Goal: Task Accomplishment & Management: Manage account settings

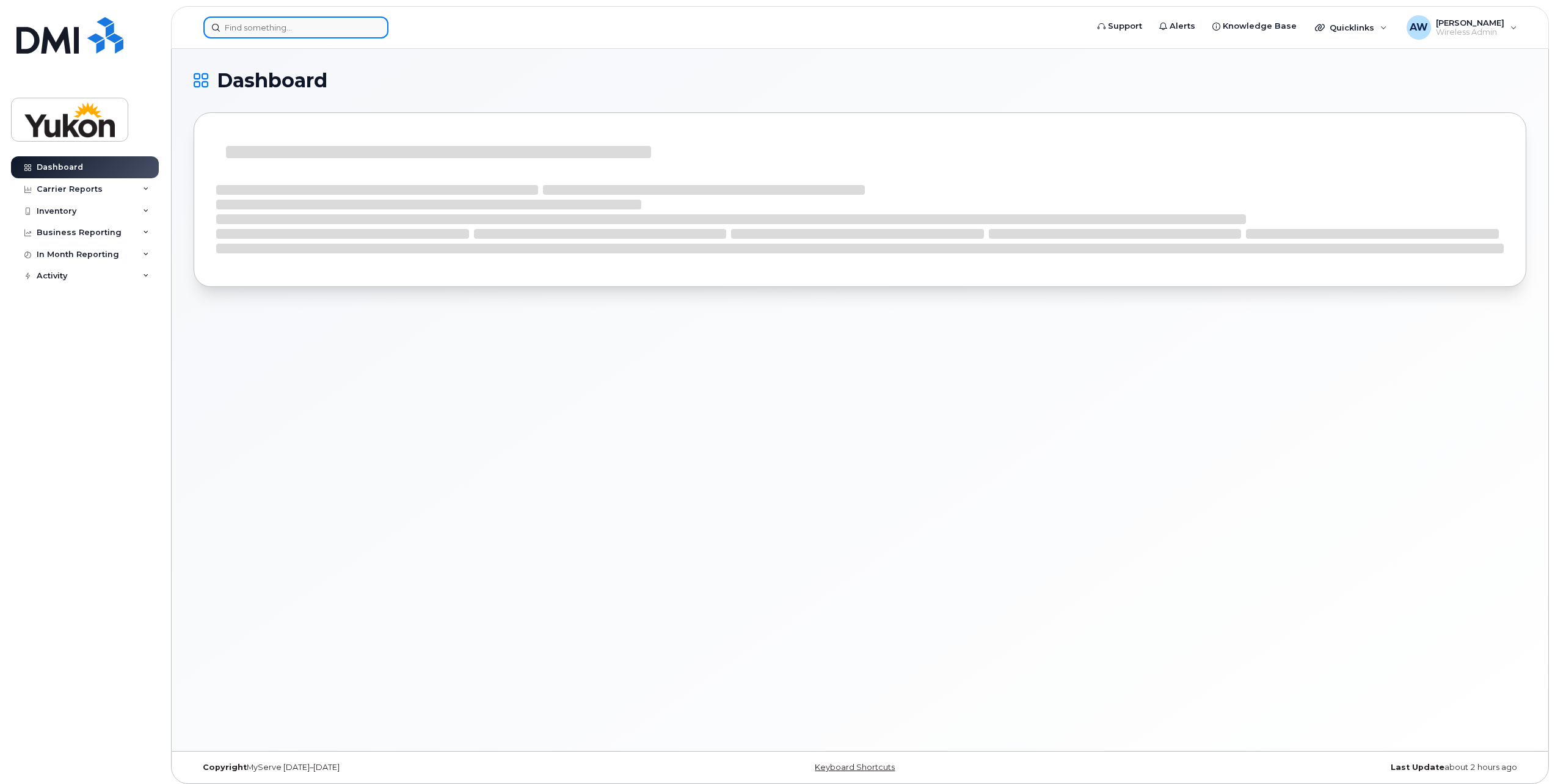
click at [315, 36] on input at bounding box center [296, 27] width 185 height 22
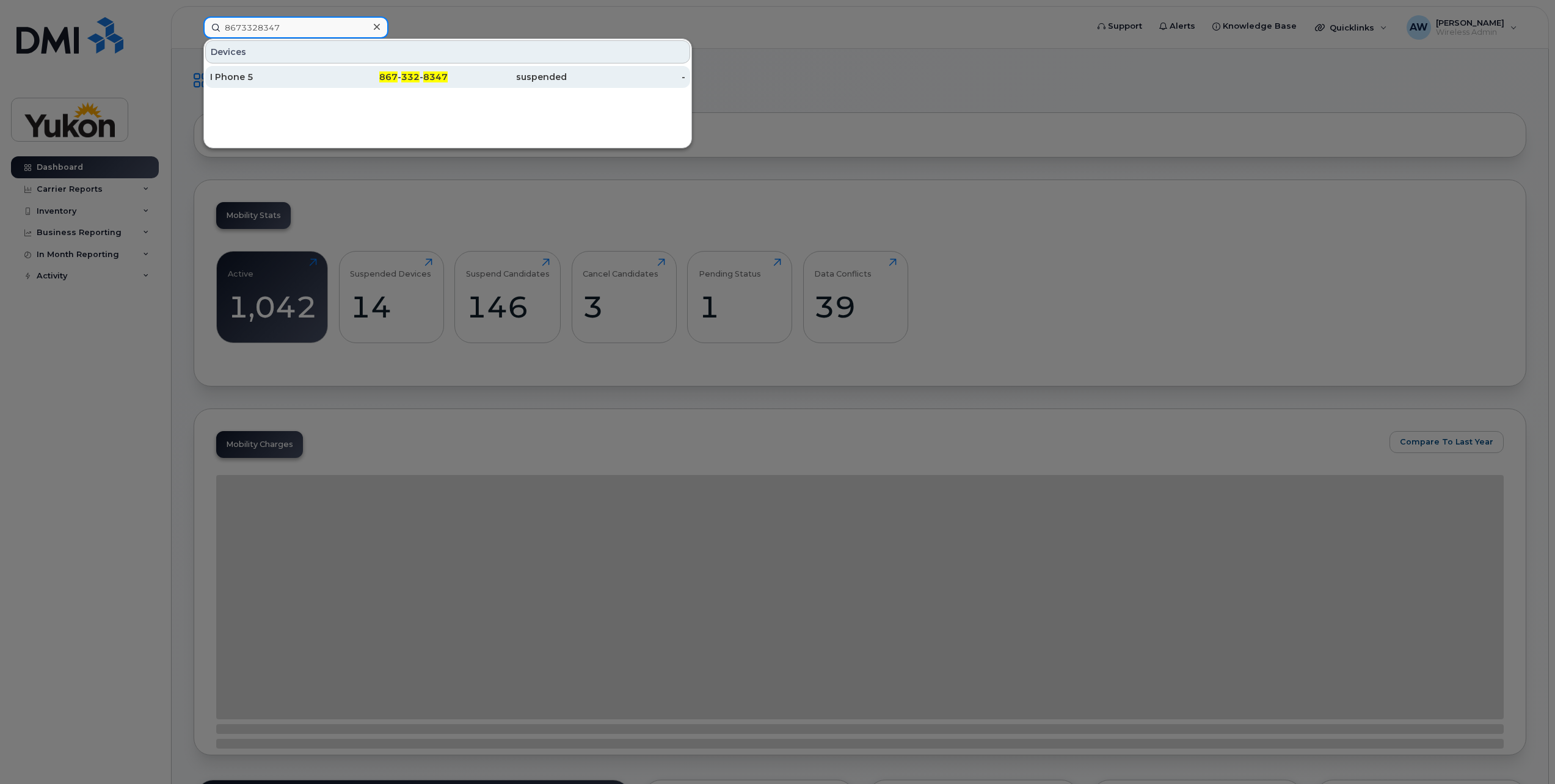
type input "8673328347"
click at [430, 78] on span "8347" at bounding box center [435, 77] width 24 height 11
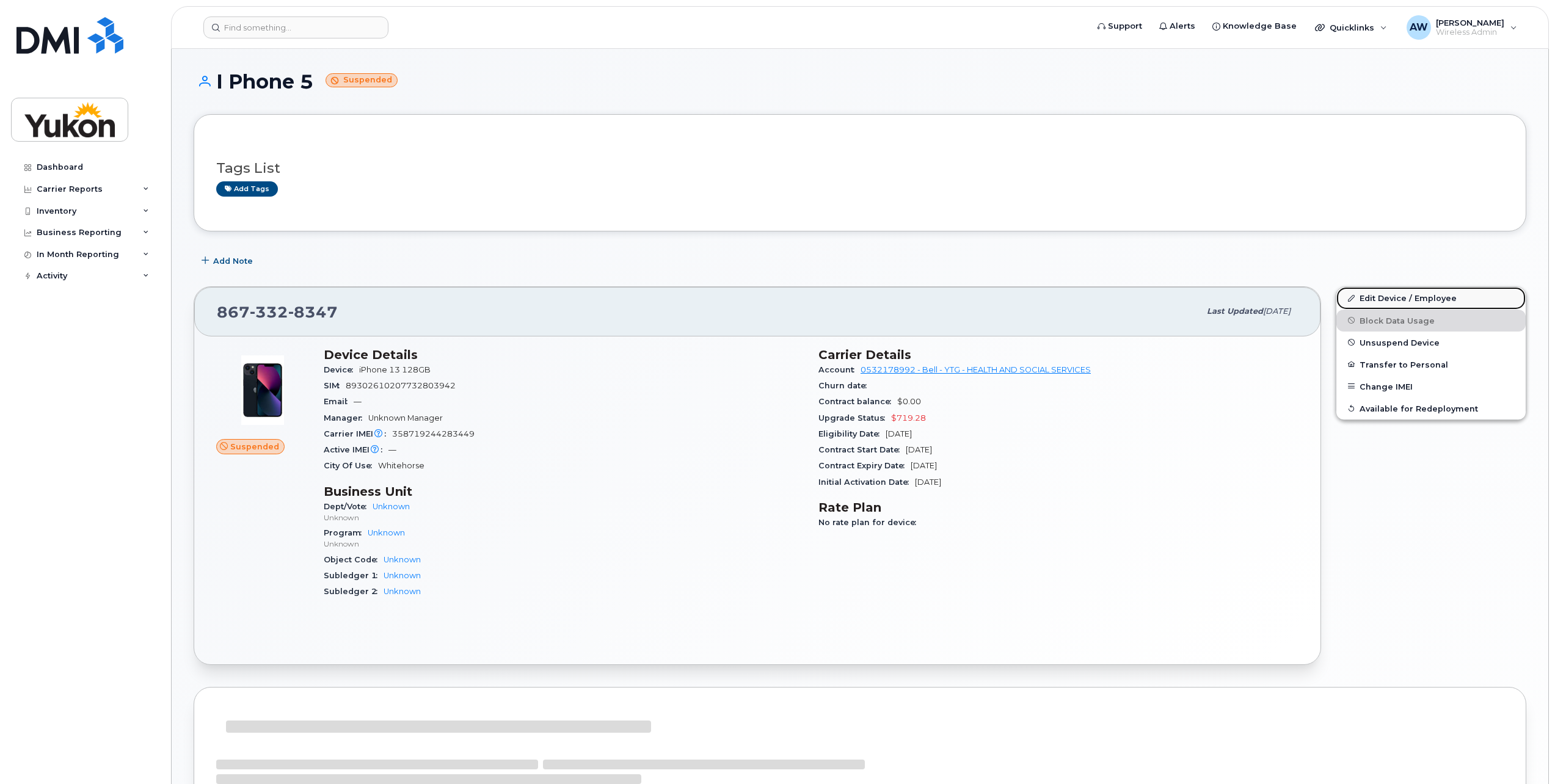
click at [1416, 297] on link "Edit Device / Employee" at bounding box center [1431, 297] width 190 height 22
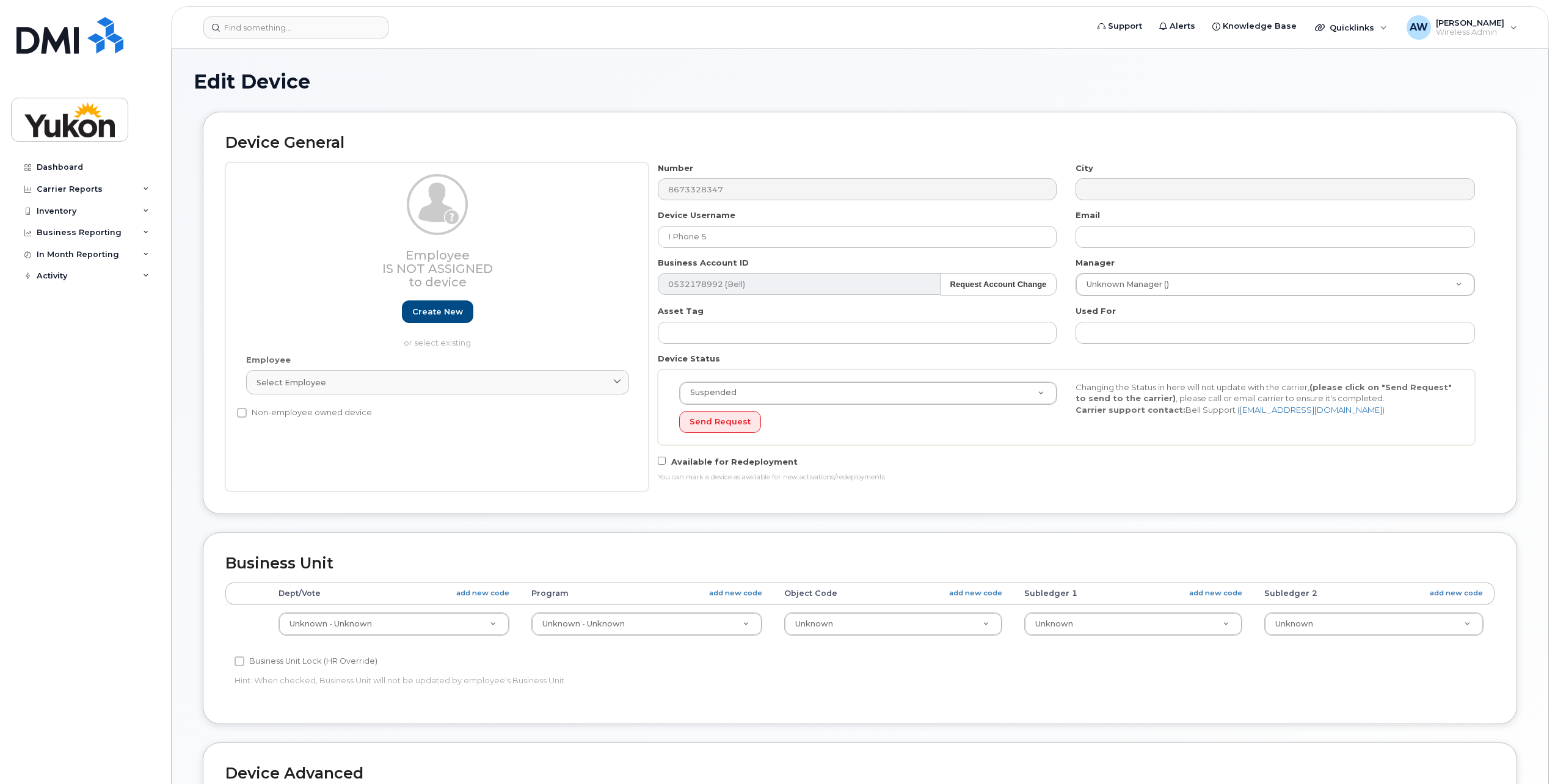
select select "33497273"
select select "33497275"
select select "33497277"
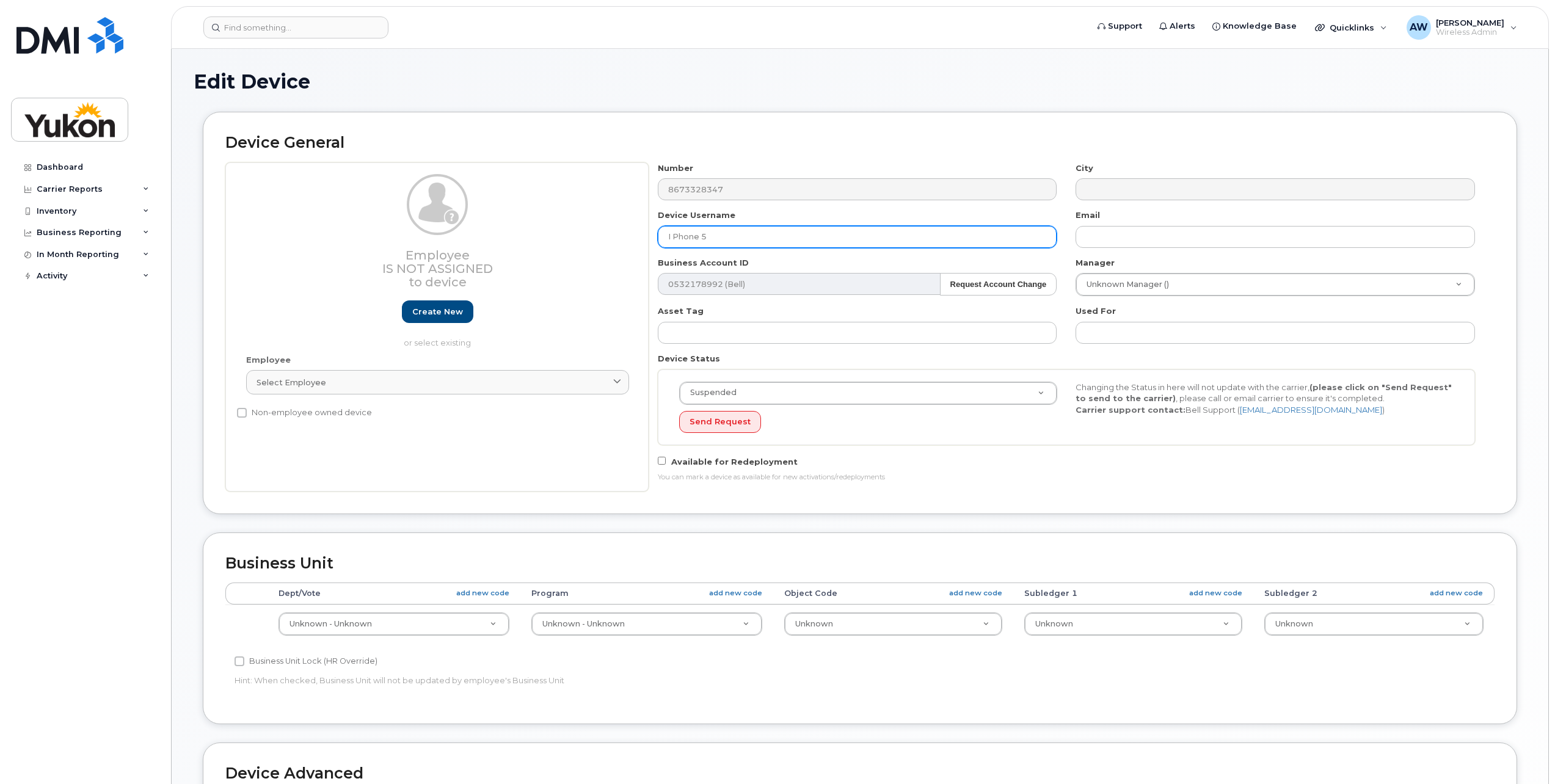
drag, startPoint x: 819, startPoint y: 239, endPoint x: 331, endPoint y: 260, distance: 488.5
click at [415, 255] on div "Employee Is not assigned to device Create new or select existing Employee Selec…" at bounding box center [860, 327] width 1269 height 329
type input "[PERSON_NAME]"
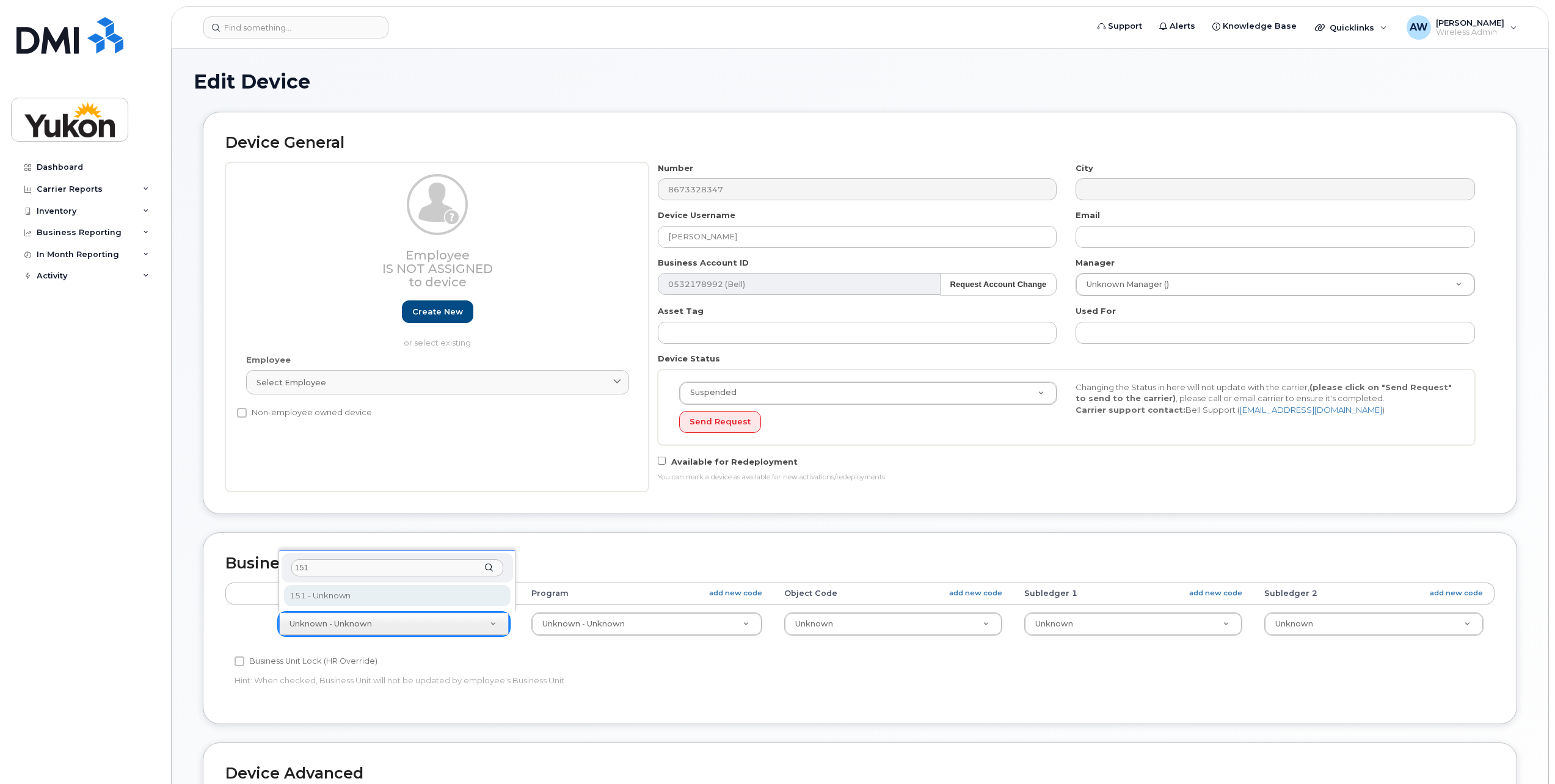
type input "151"
select select "33497702"
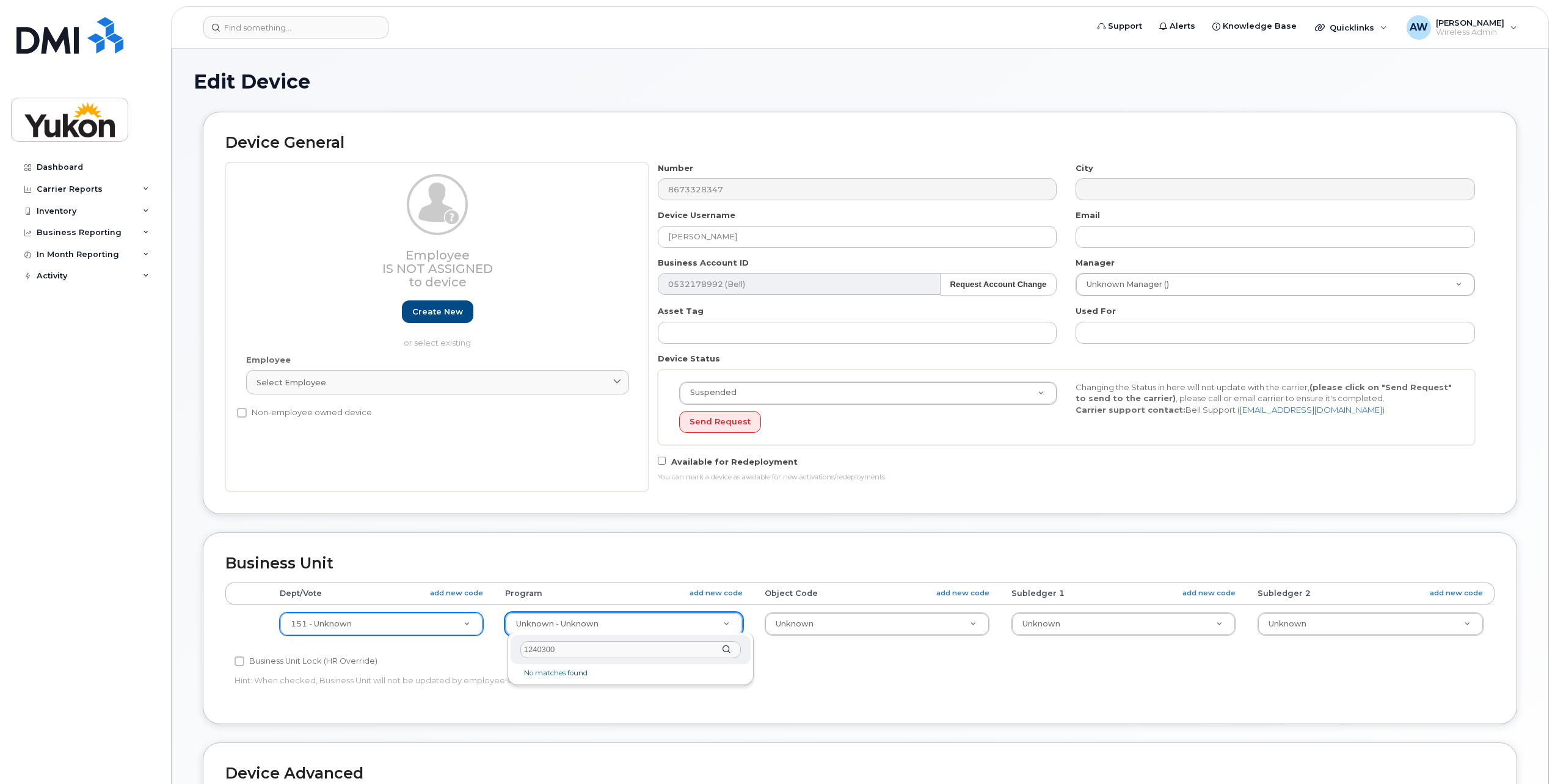
type input "124030"
type input "33692303"
type input "0"
drag, startPoint x: 953, startPoint y: 628, endPoint x: 948, endPoint y: 623, distance: 7.1
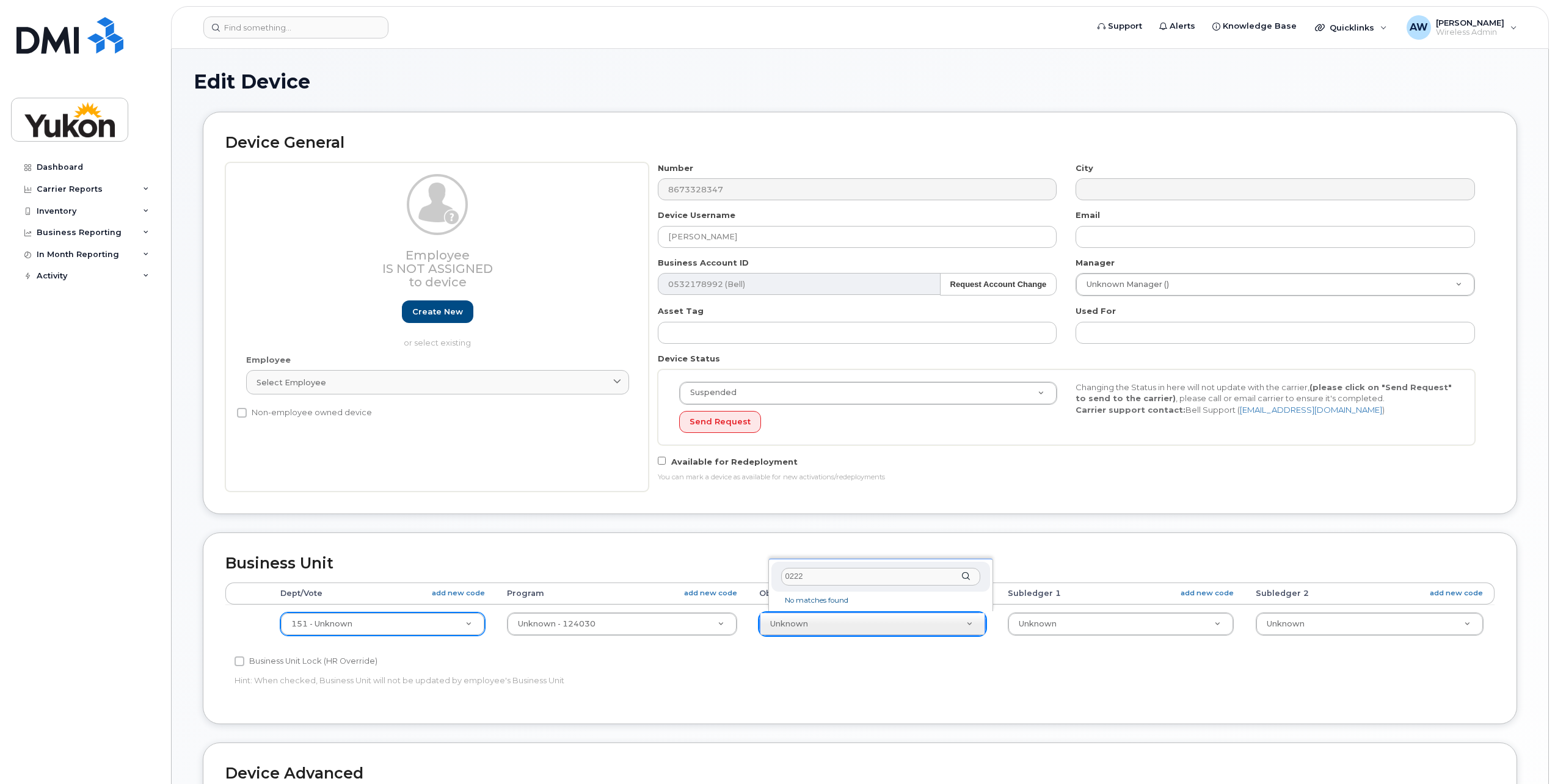
click at [839, 575] on input "0222" at bounding box center [880, 577] width 198 height 18
type input "0218"
select select "33497282"
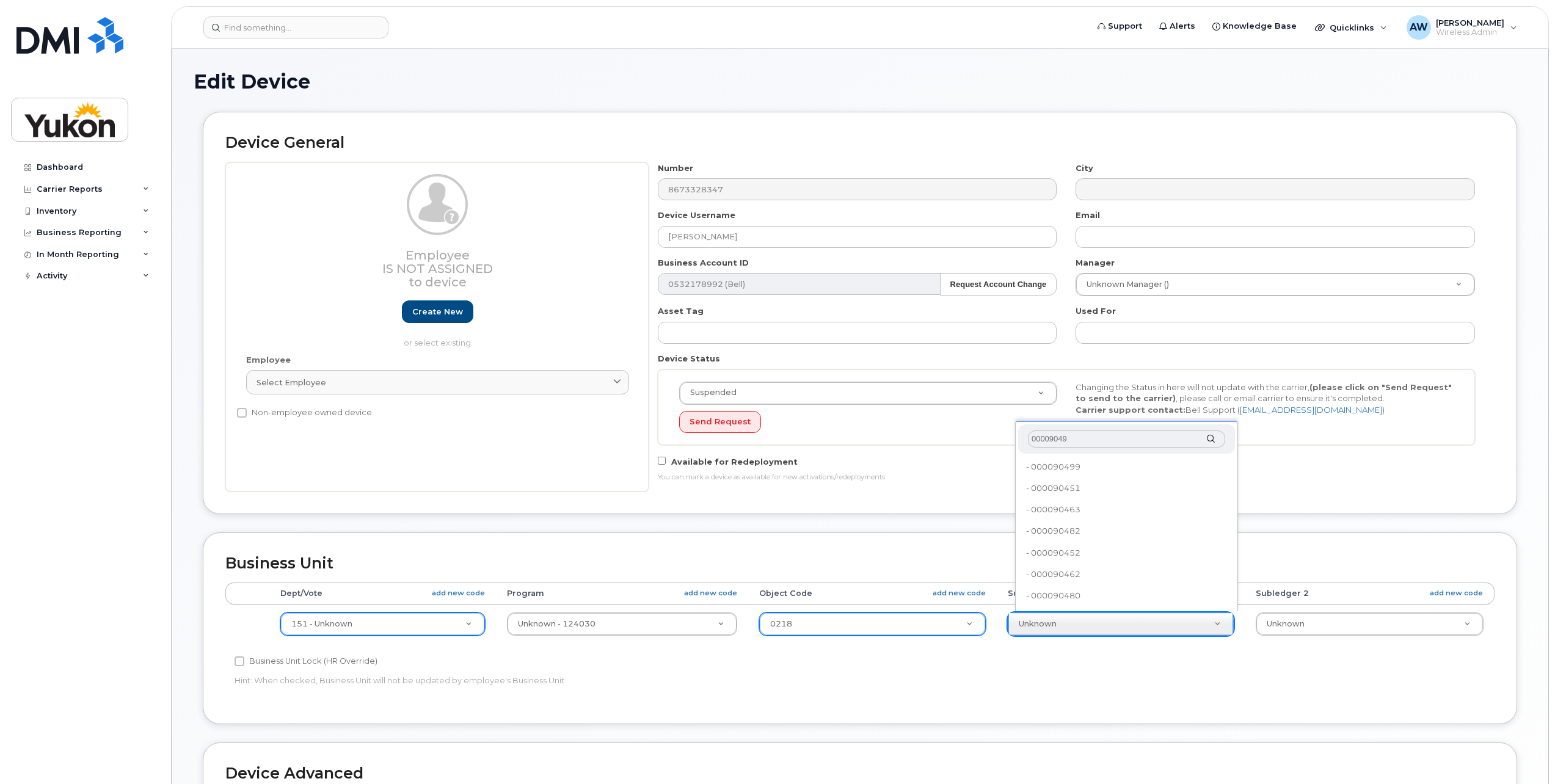
type input "000090499"
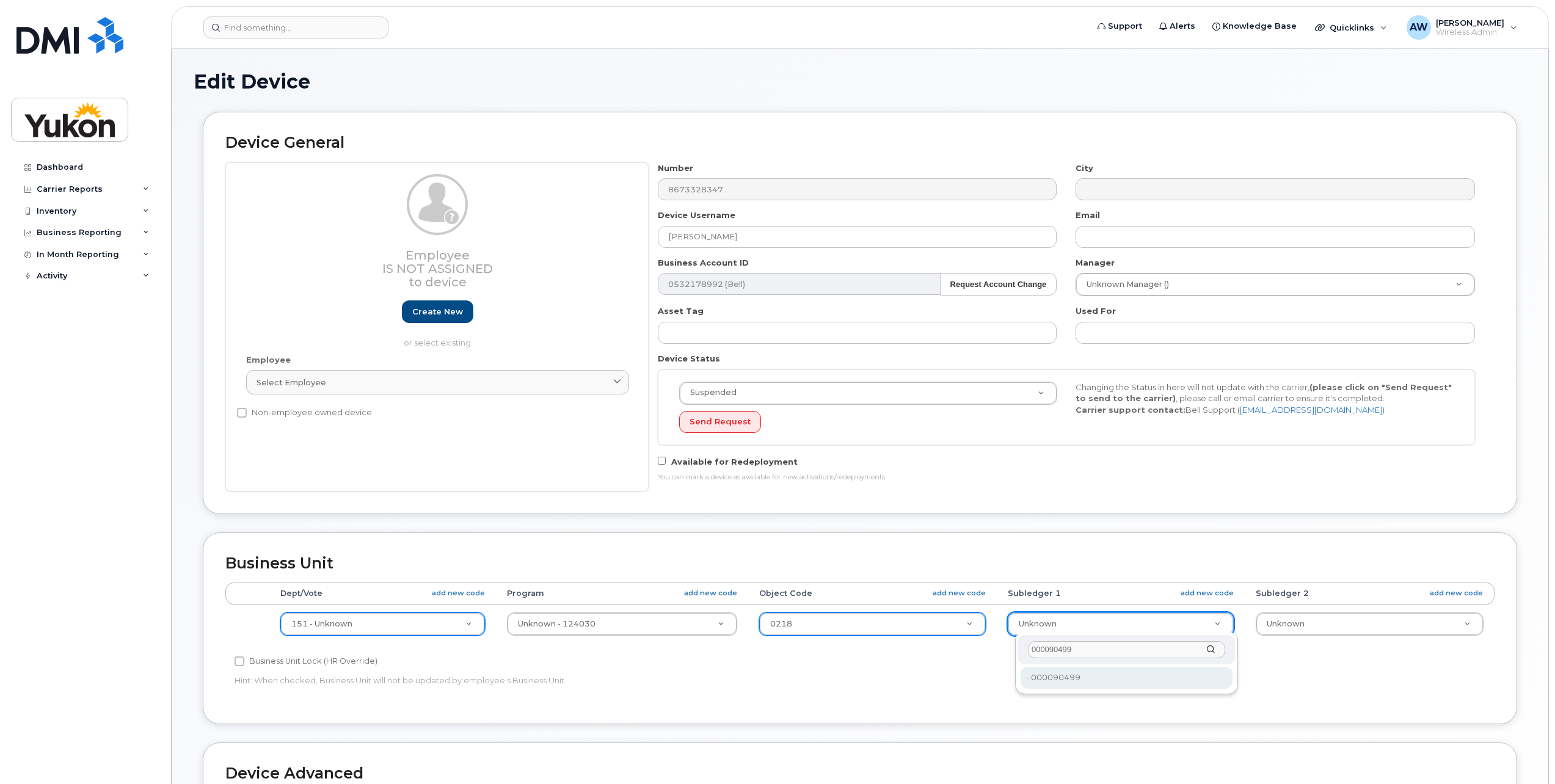
type input "000090499"
type input "33692228"
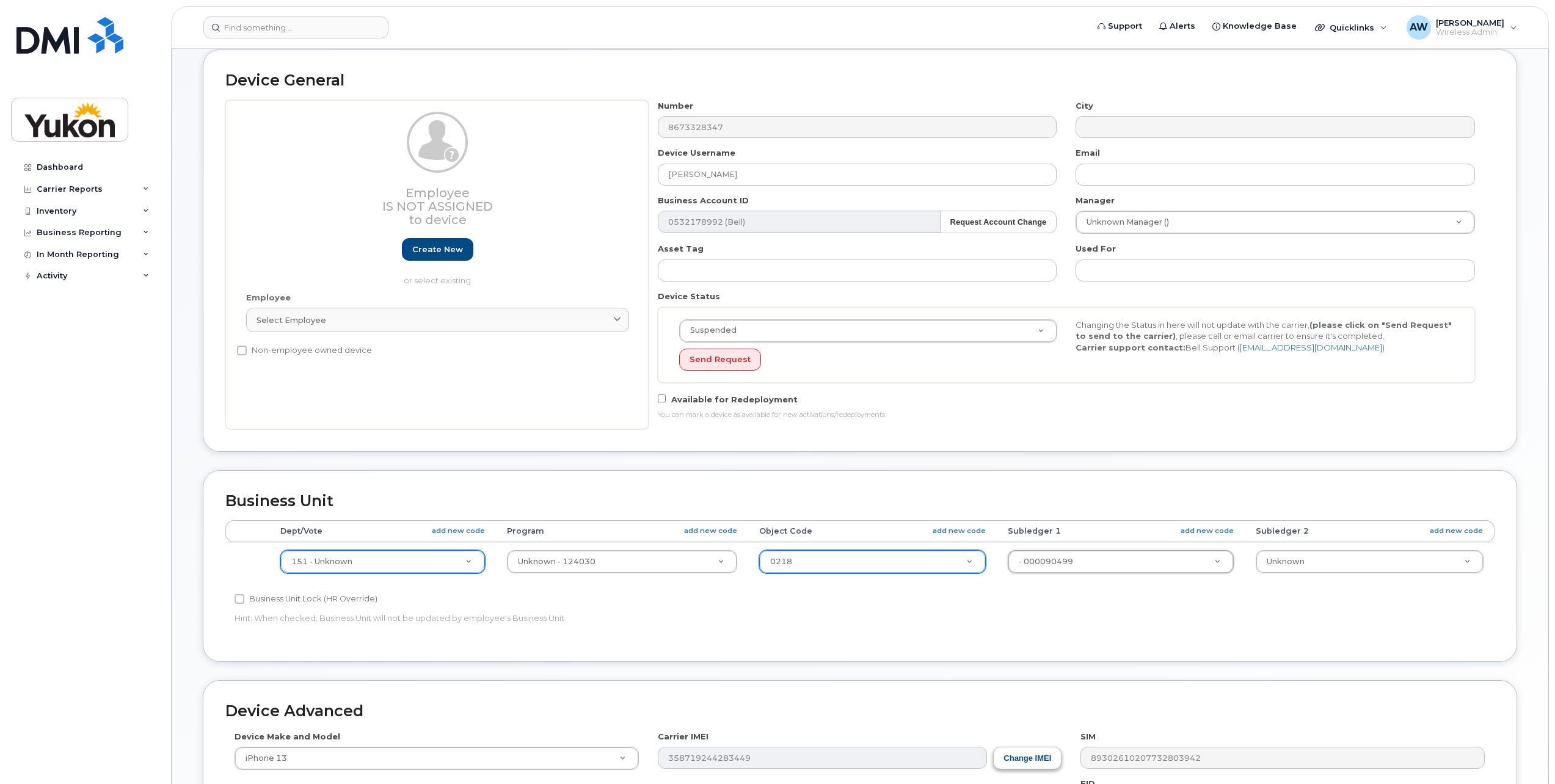
scroll to position [318, 0]
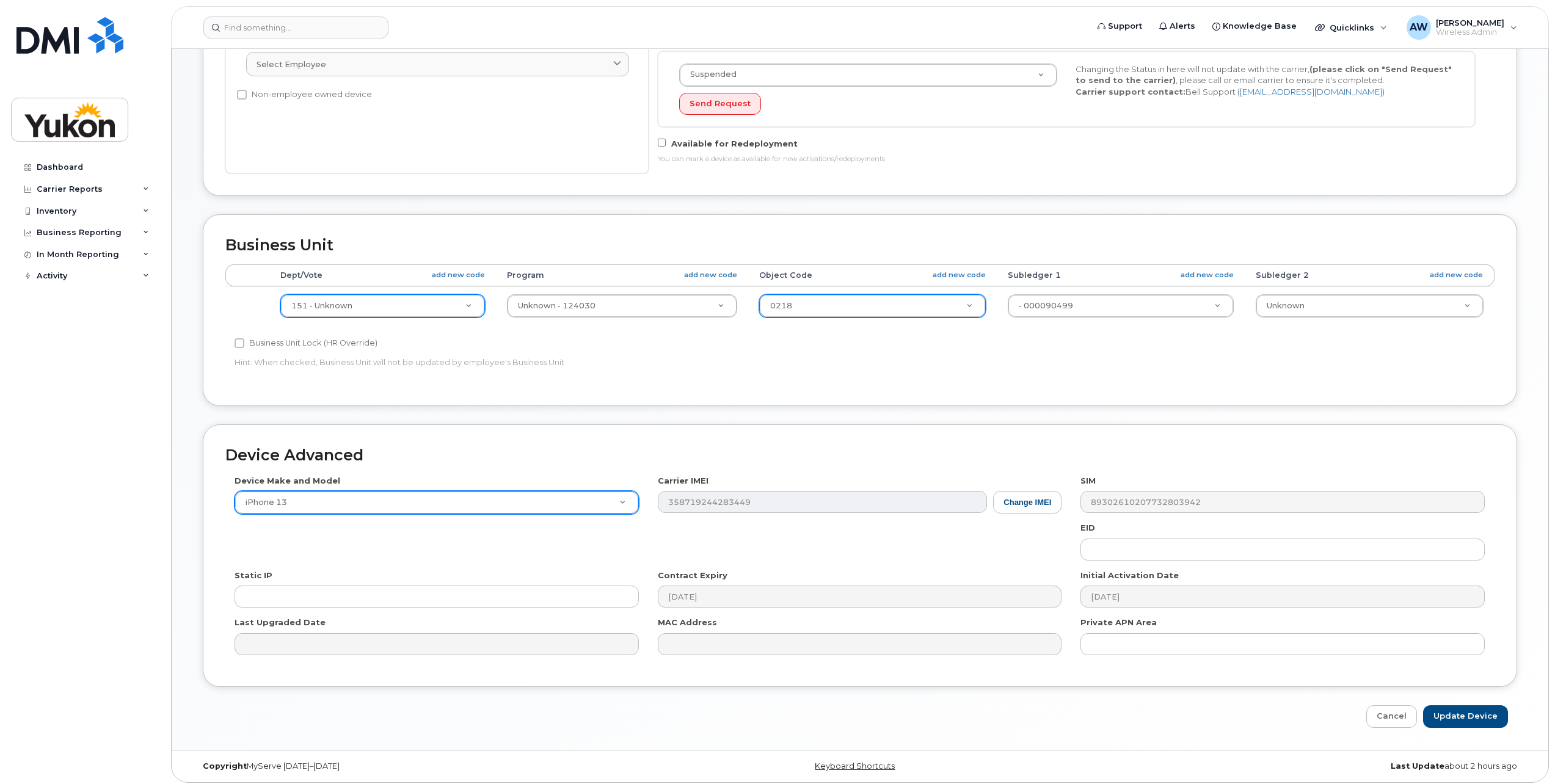
click at [457, 499] on div "Device Make and Model iPhone 13 Android TCL 502 Watch Apple Watch S9 41mm Andro…" at bounding box center [860, 570] width 1269 height 190
